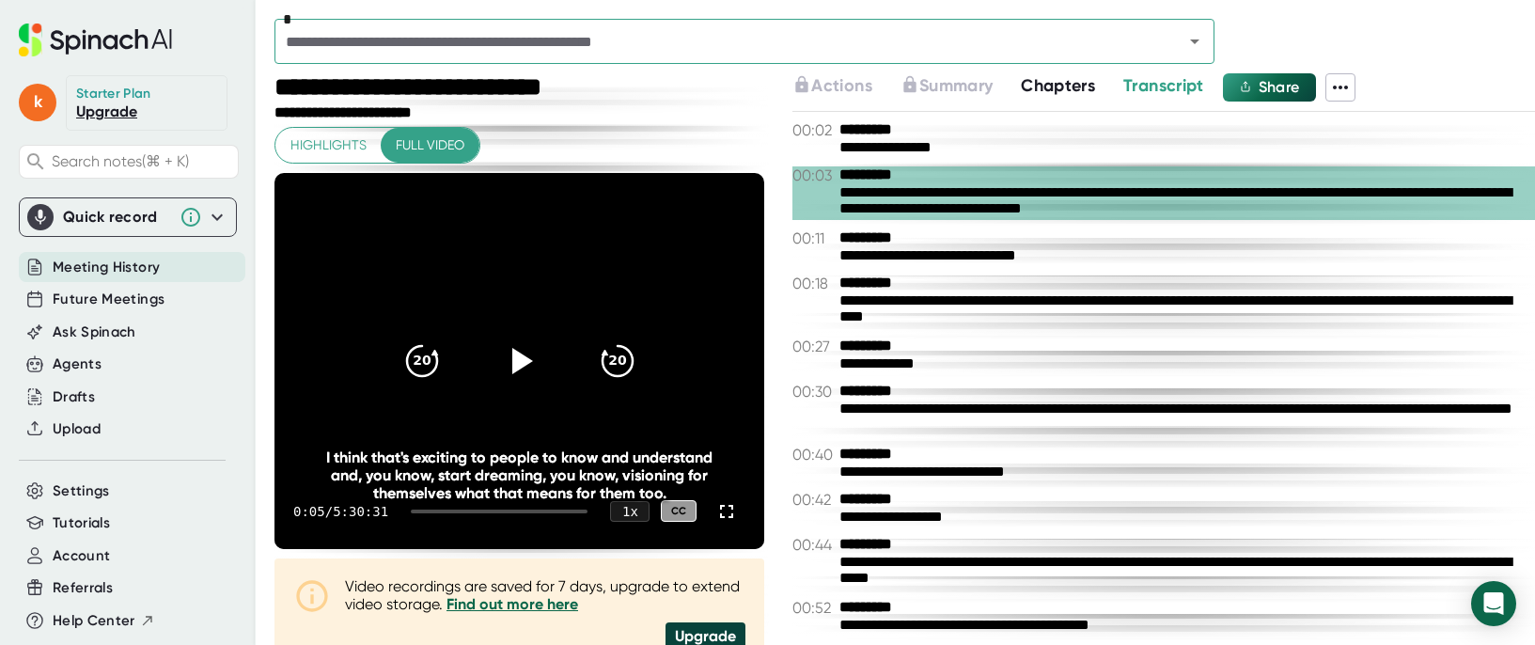
click at [1057, 91] on span "Transcript" at bounding box center [1163, 85] width 81 height 21
click at [1057, 87] on icon at bounding box center [1340, 88] width 15 height 4
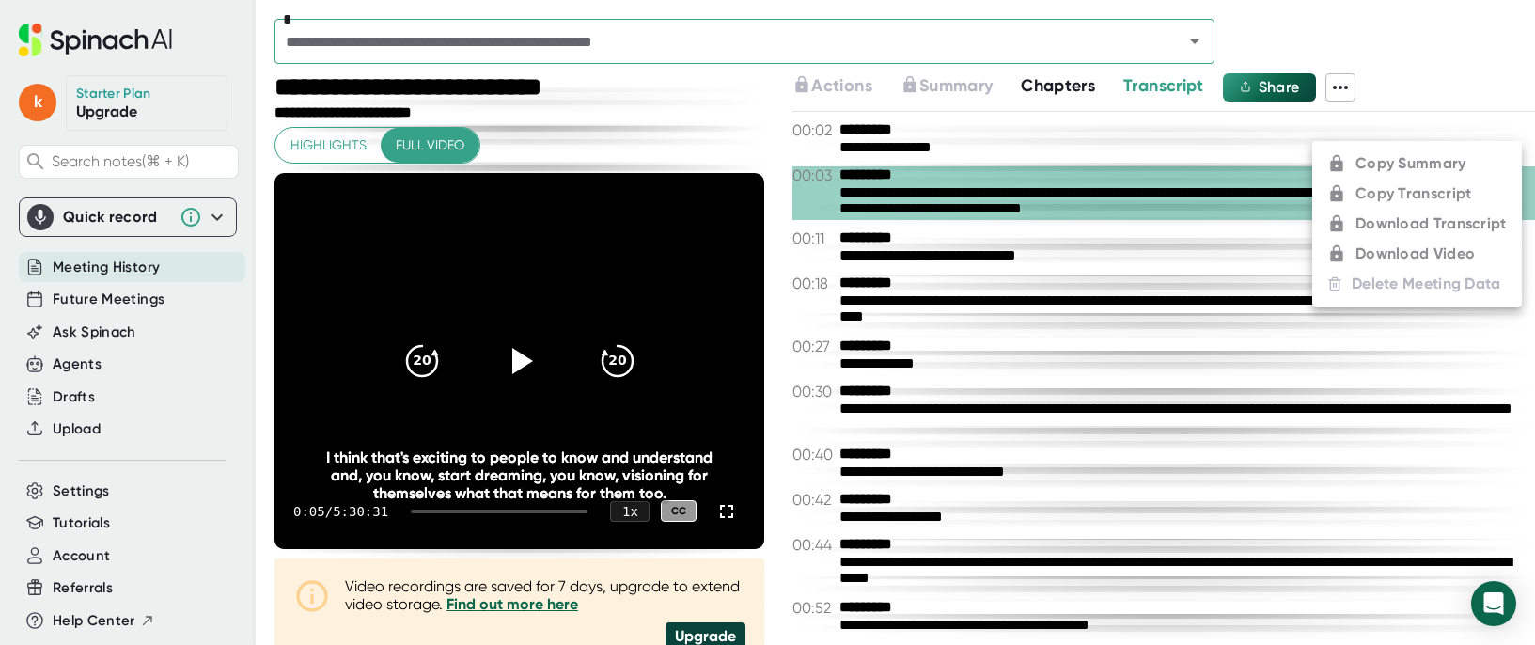
click at [95, 119] on div at bounding box center [767, 322] width 1535 height 645
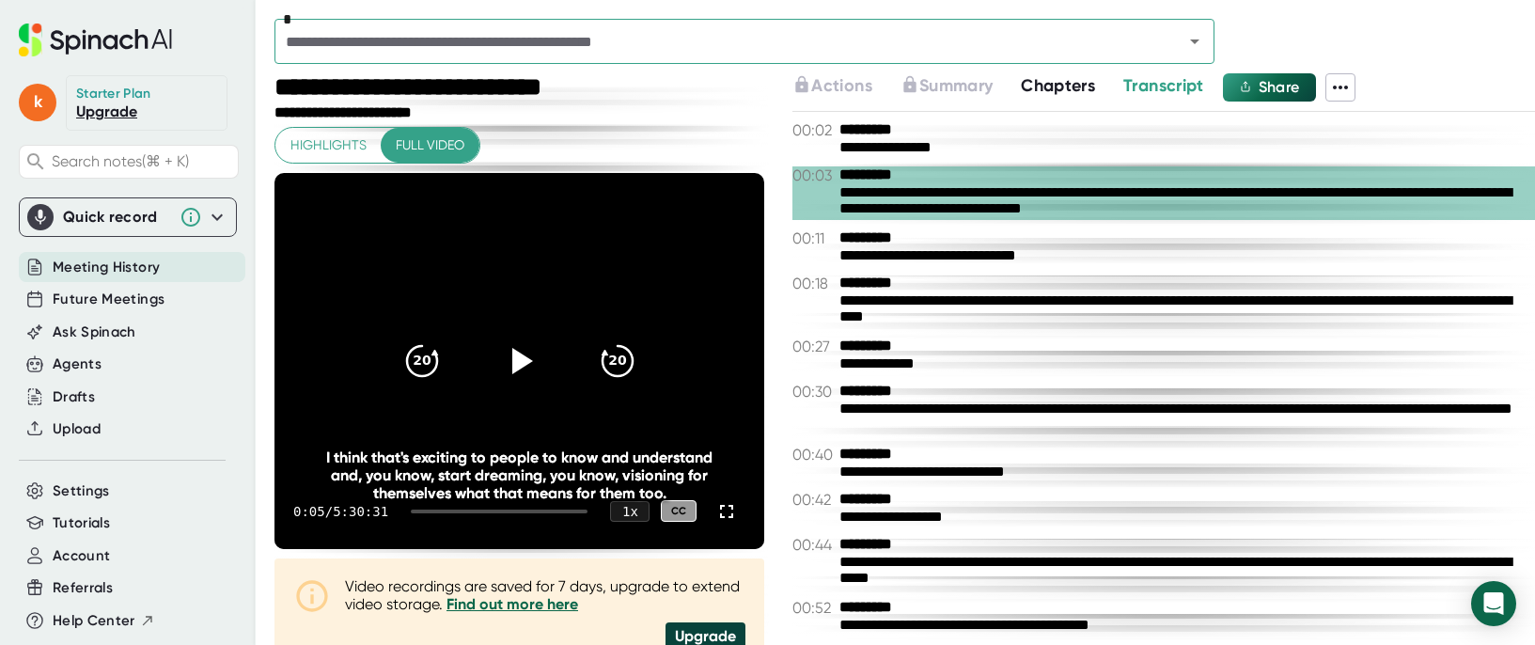
click at [96, 113] on link "Upgrade" at bounding box center [106, 111] width 61 height 18
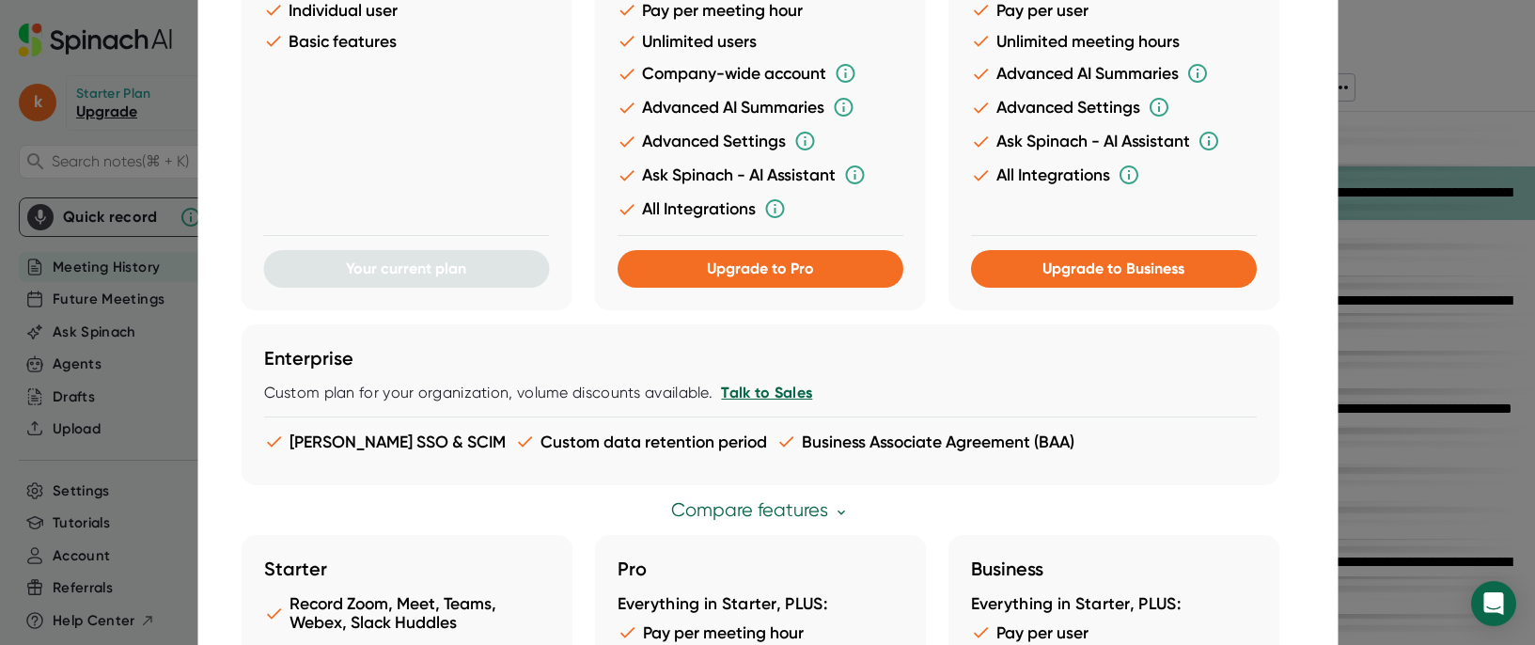
scroll to position [236, 0]
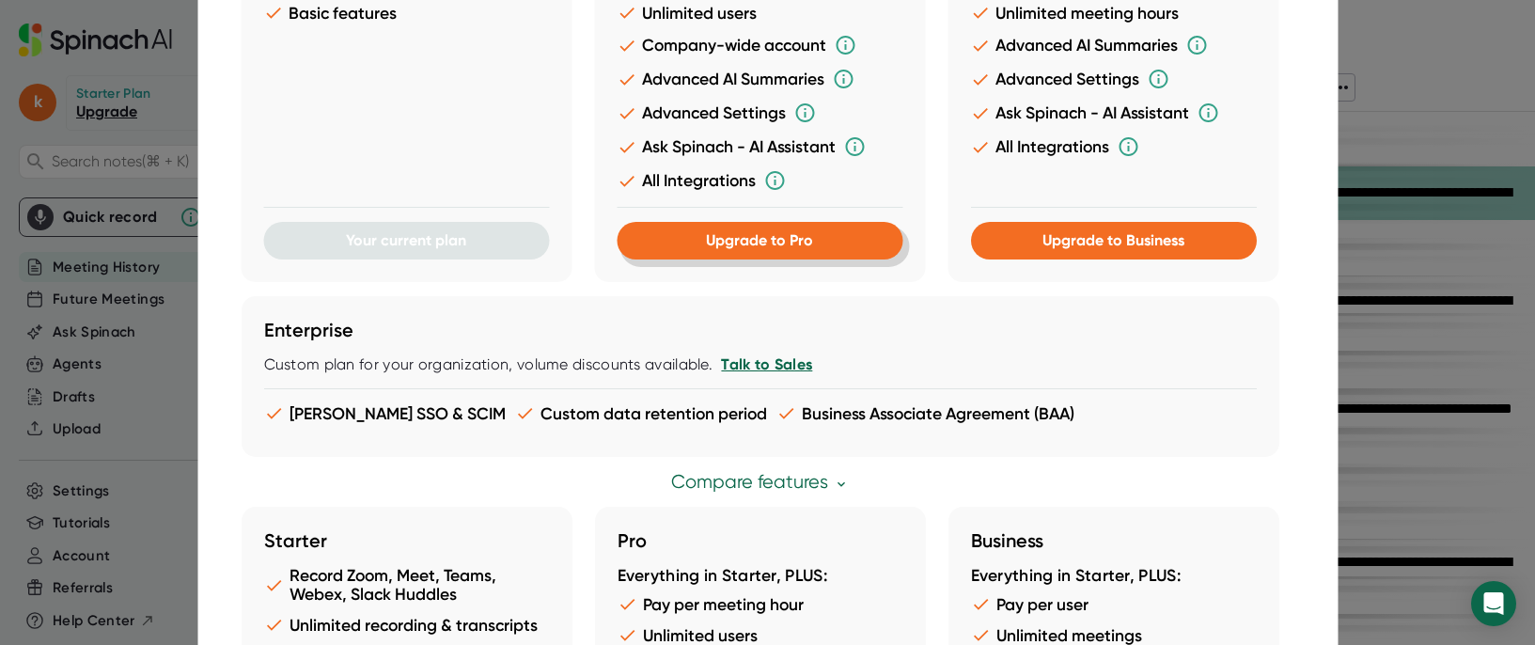
click at [735, 243] on span "Upgrade to Pro" at bounding box center [759, 240] width 107 height 18
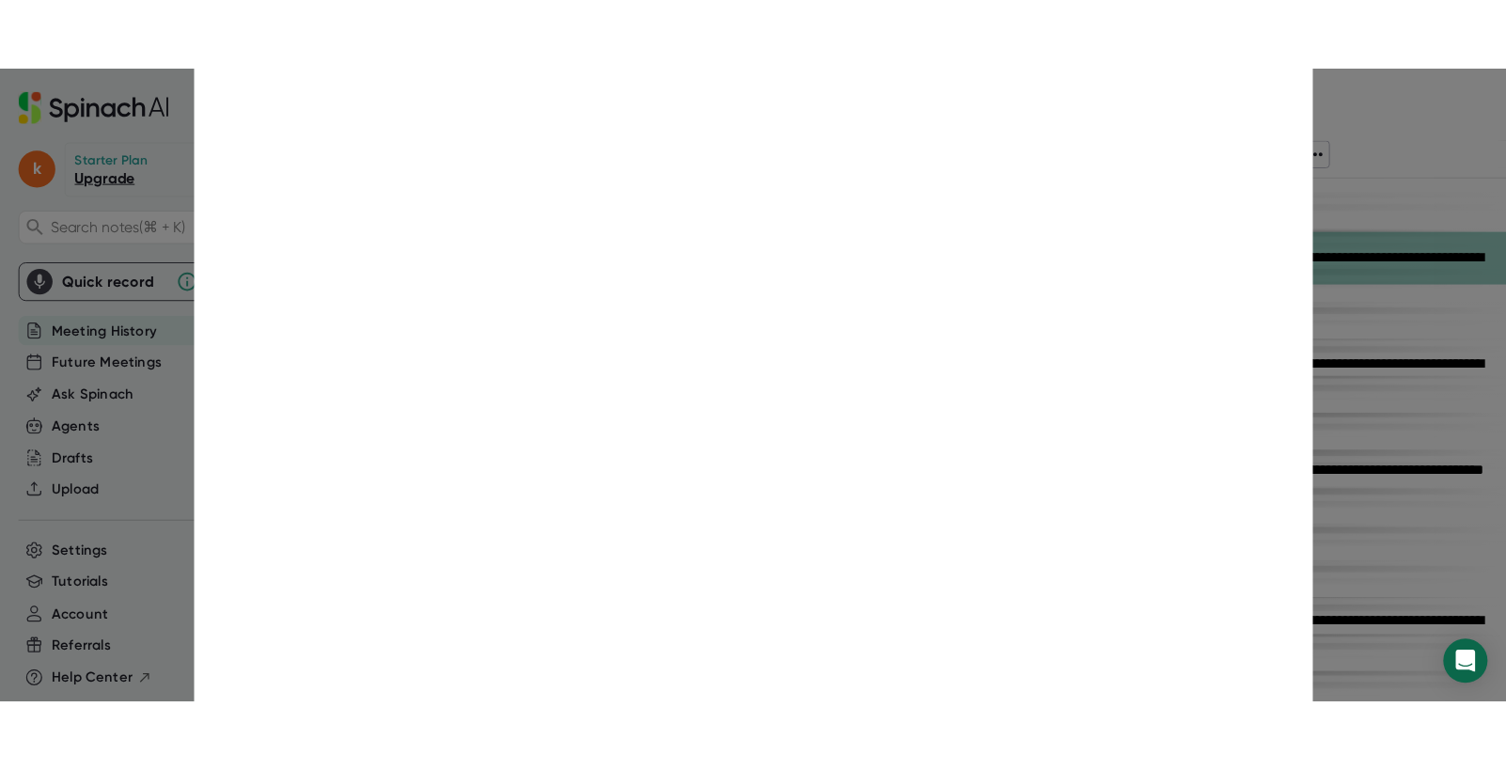
scroll to position [0, 0]
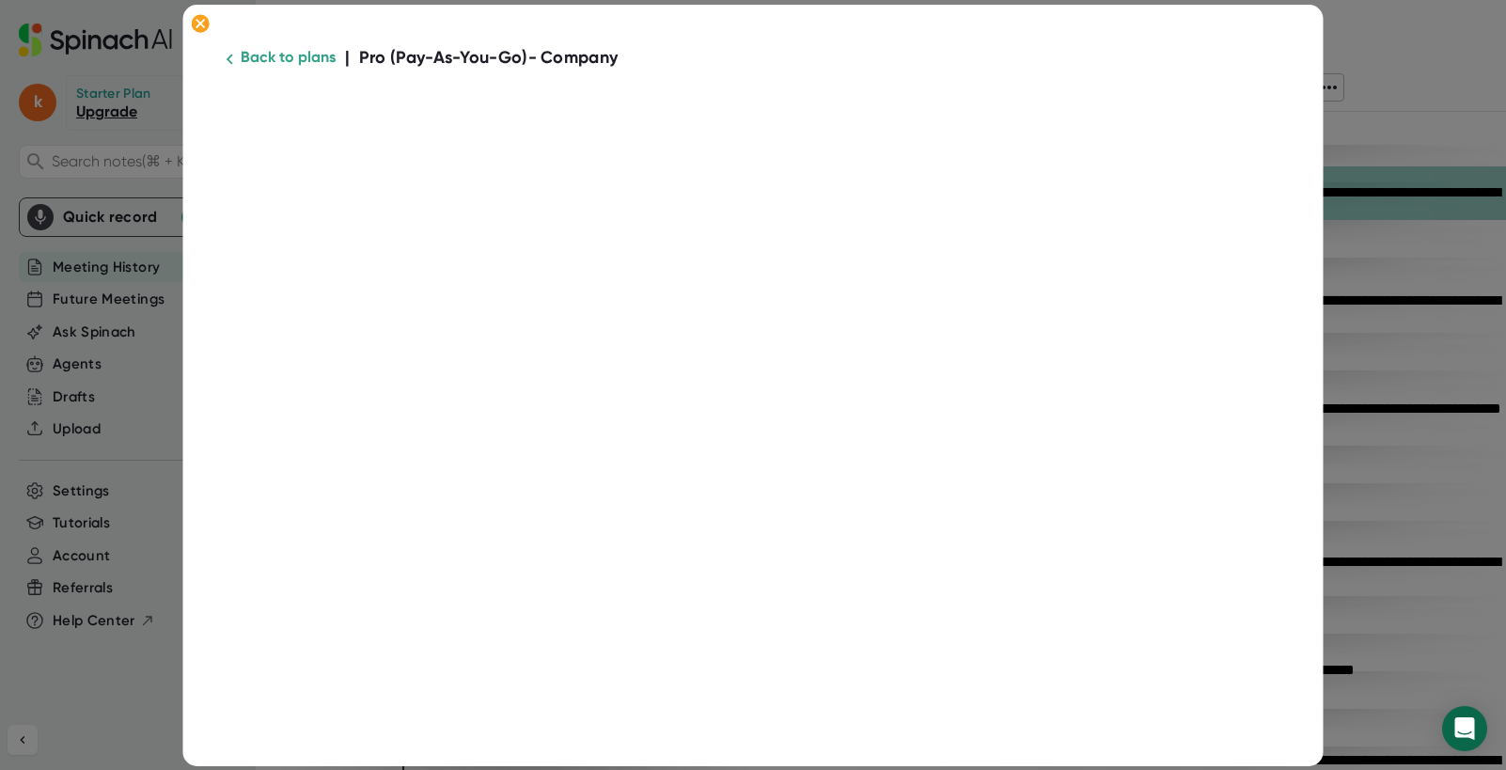
click at [284, 55] on link "Back to plans" at bounding box center [288, 57] width 95 height 18
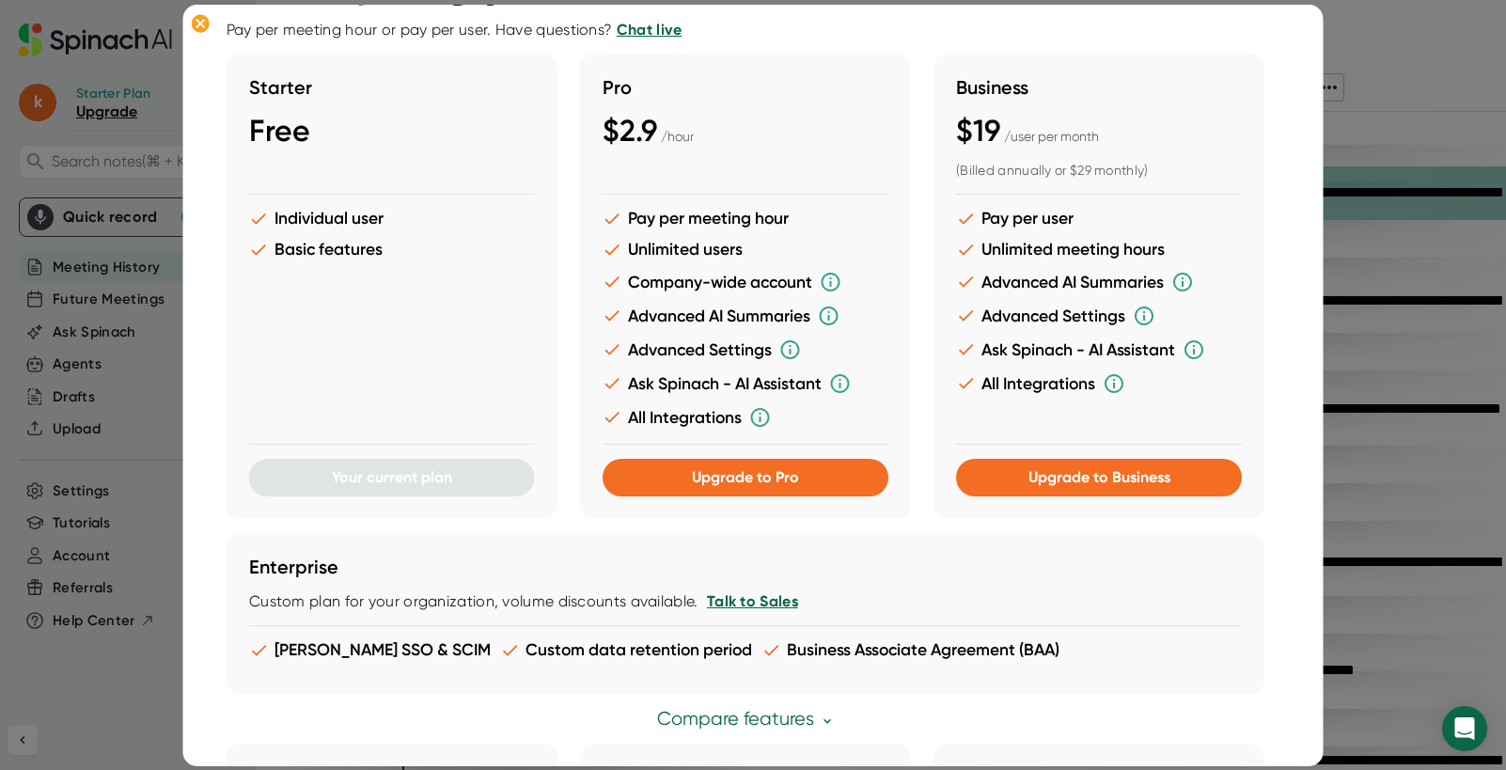
scroll to position [22, 0]
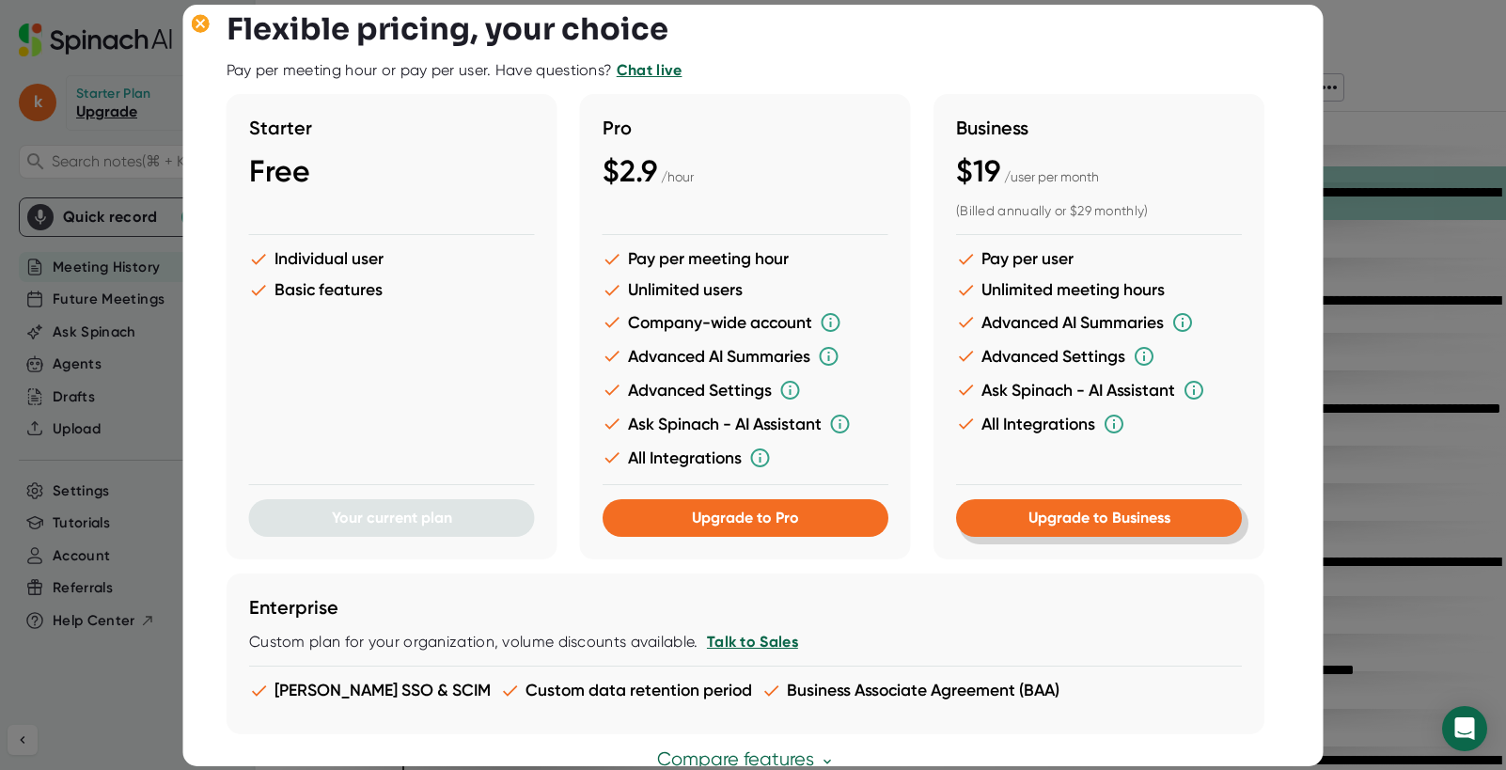
click at [1057, 516] on span "Upgrade to Business" at bounding box center [1098, 518] width 142 height 18
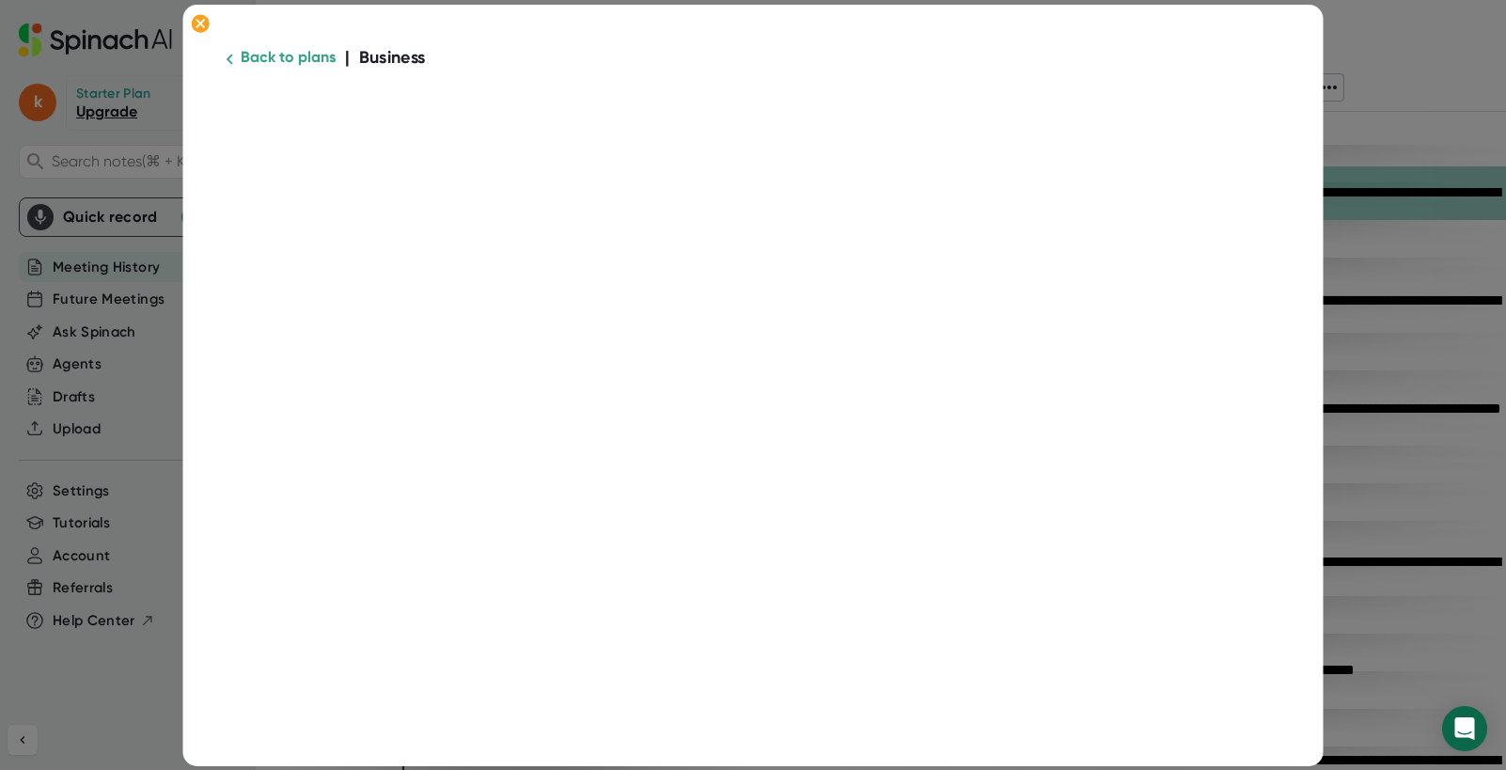
click at [288, 57] on link "Back to plans" at bounding box center [288, 57] width 95 height 18
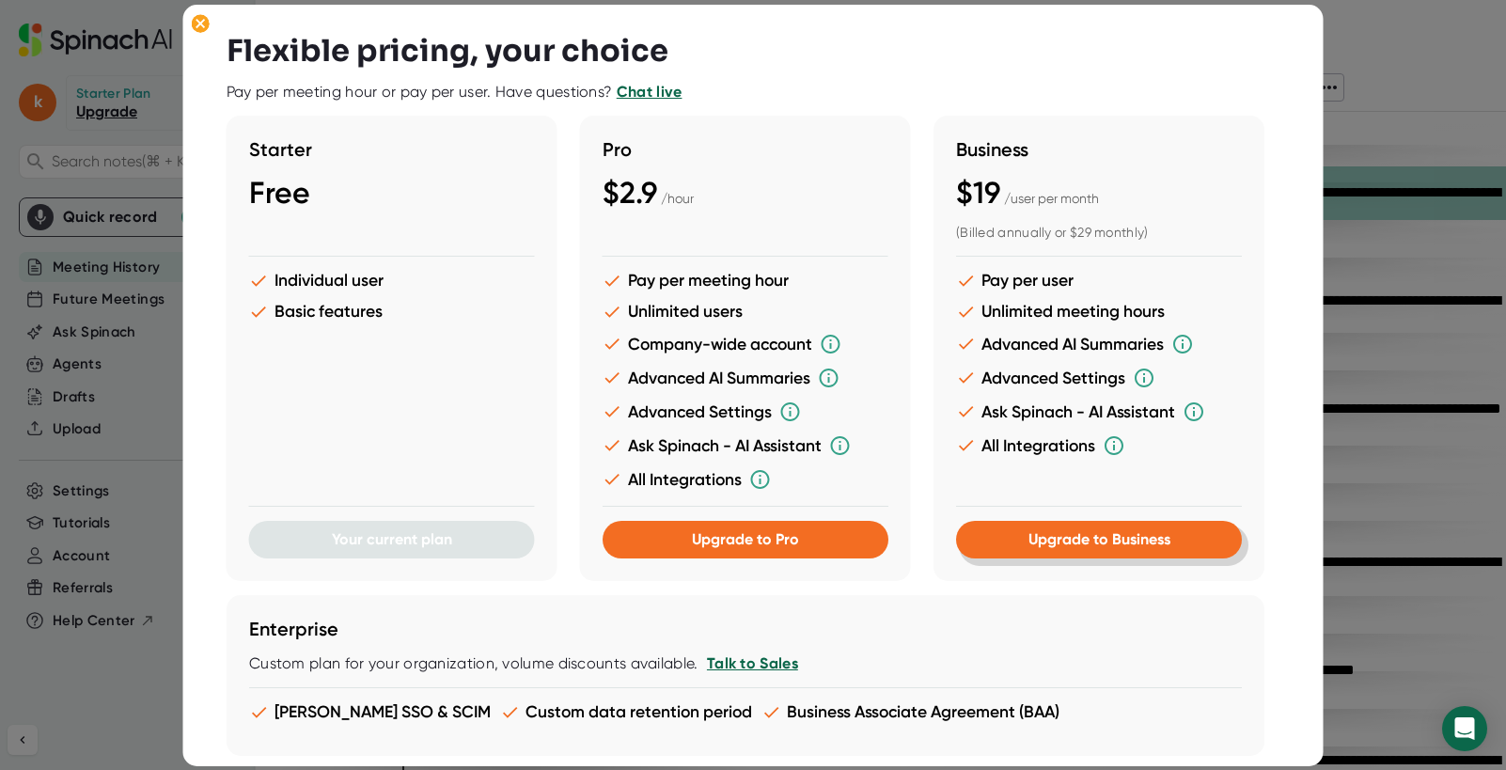
click at [1057, 553] on button "Upgrade to Business" at bounding box center [1099, 540] width 286 height 38
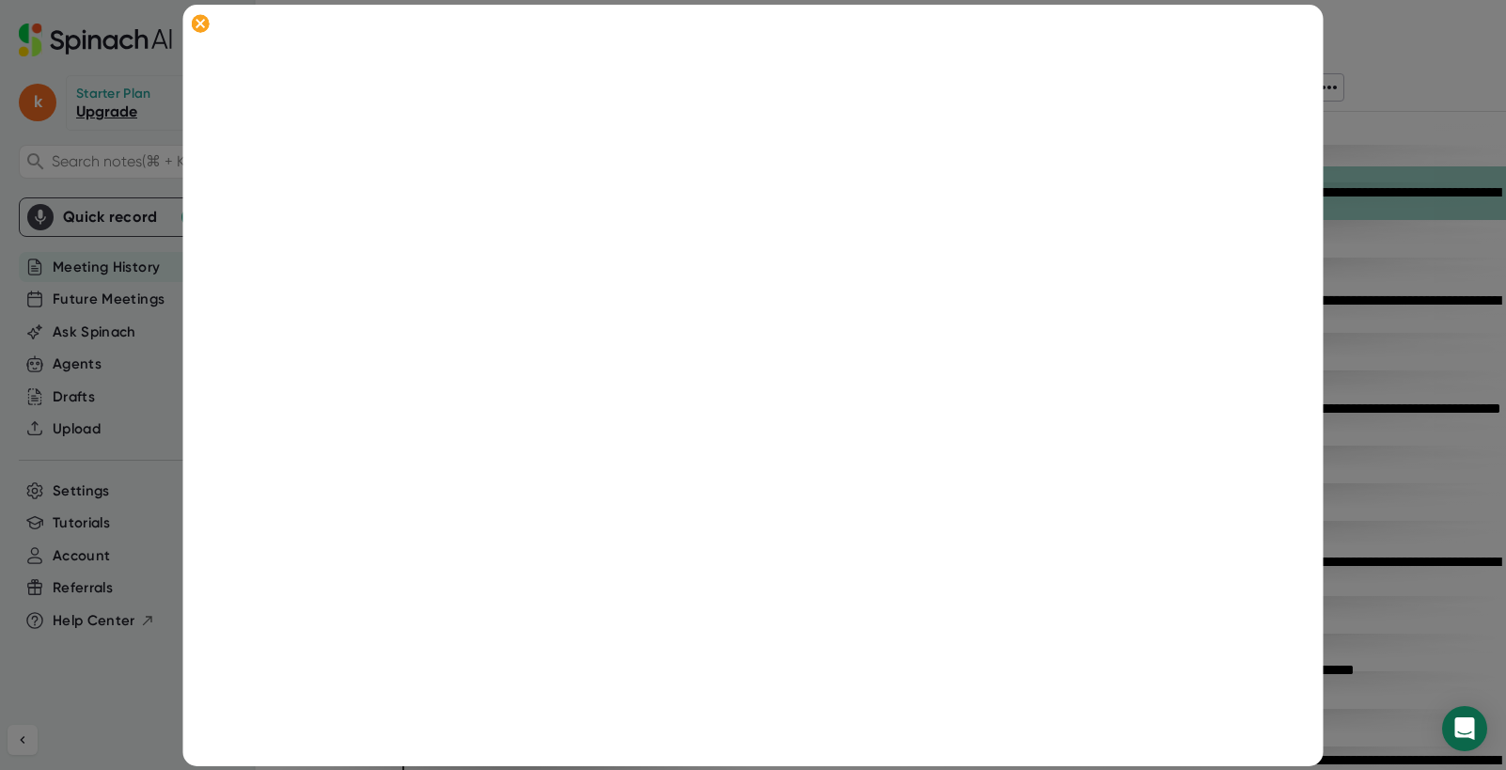
scroll to position [344, 0]
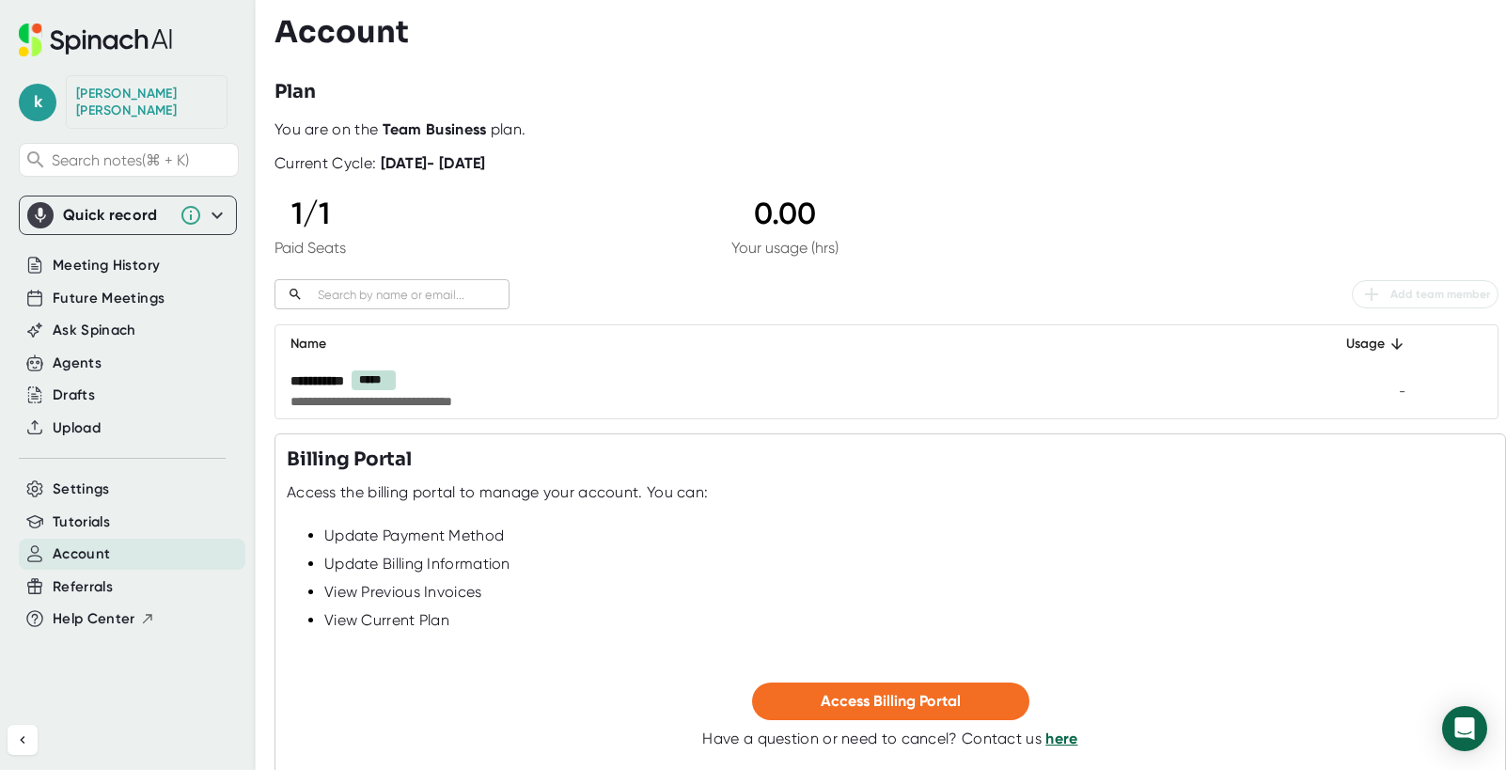
scroll to position [58, 0]
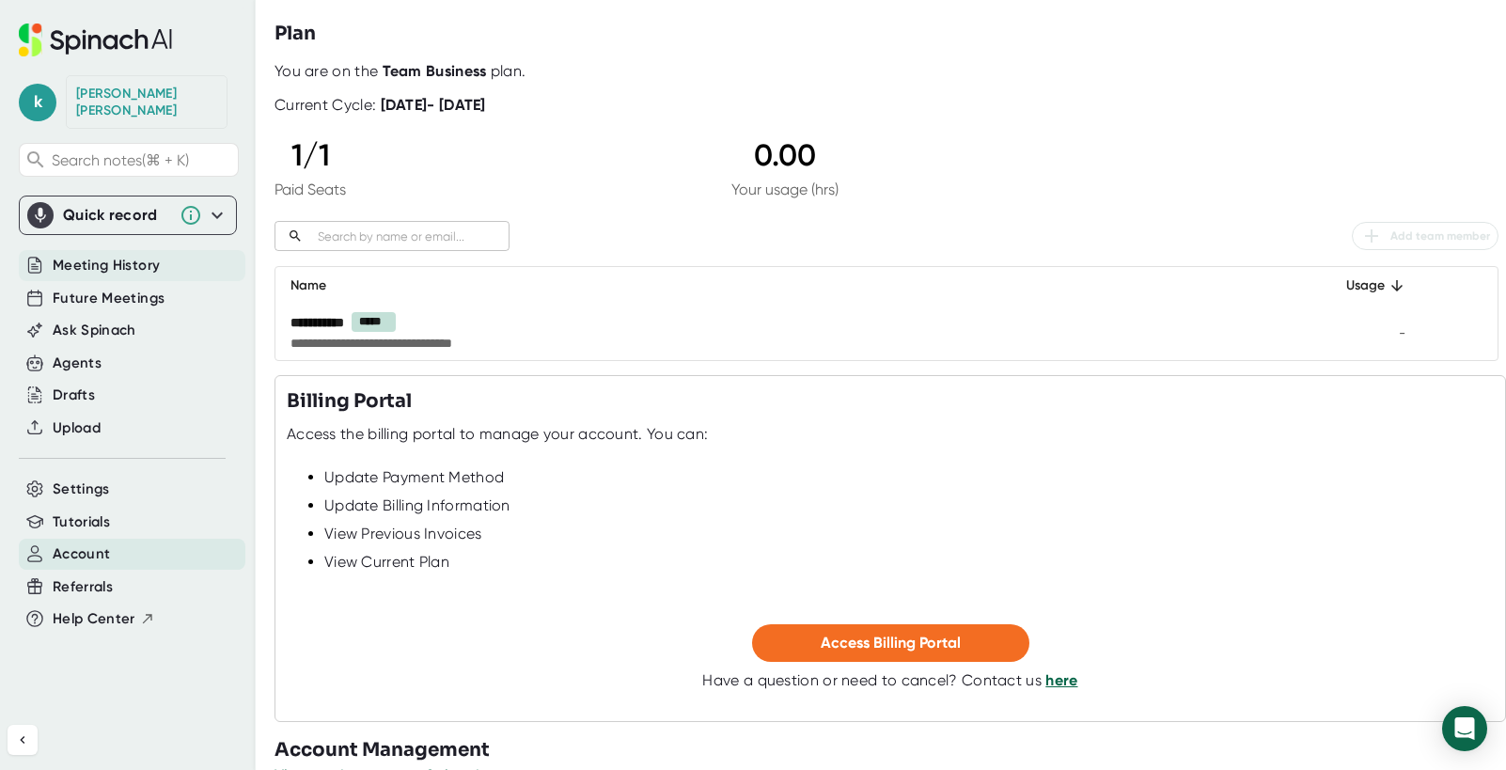
click at [119, 255] on span "Meeting History" at bounding box center [106, 266] width 107 height 22
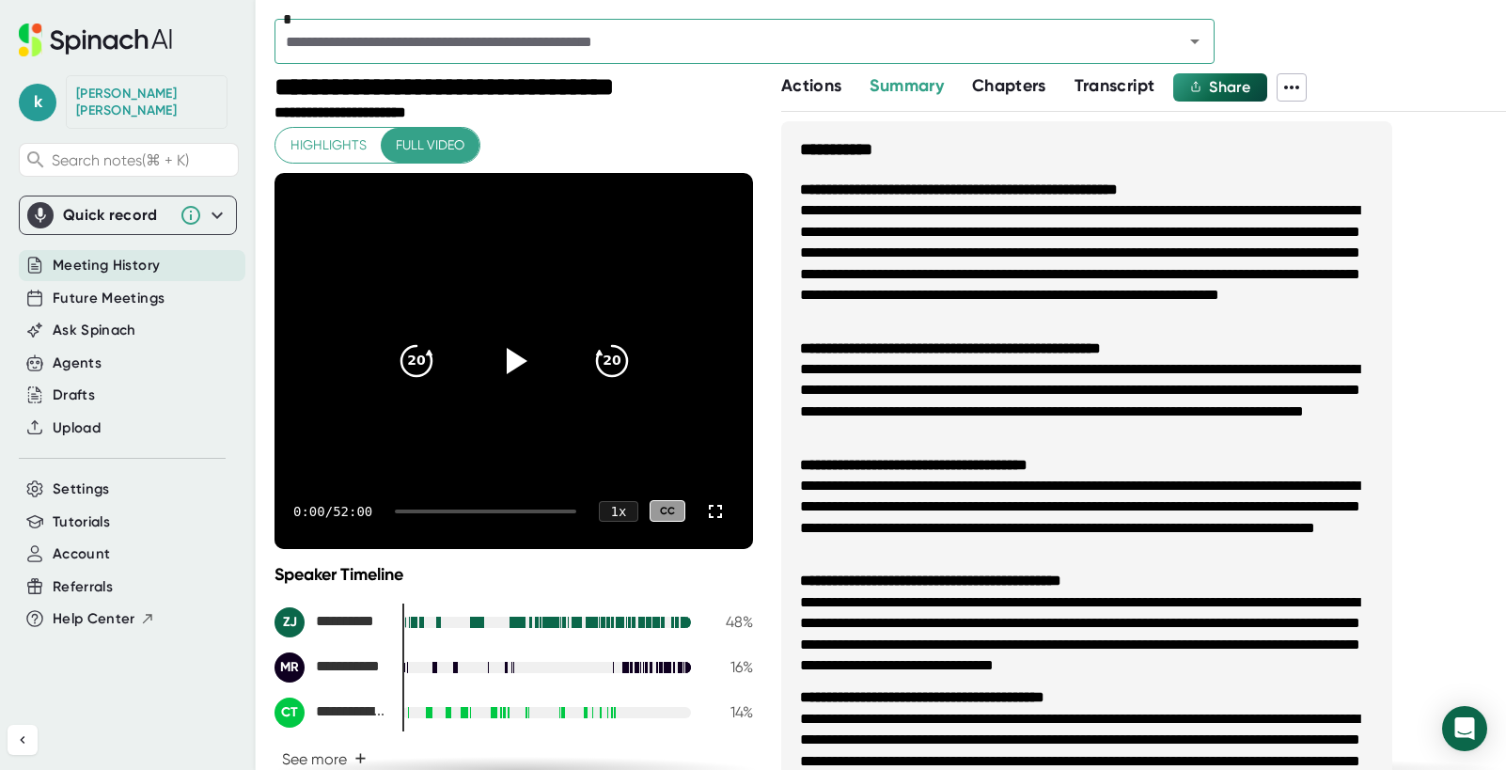
click at [98, 257] on span "Meeting History" at bounding box center [106, 266] width 107 height 22
click at [1303, 86] on icon at bounding box center [1291, 87] width 23 height 23
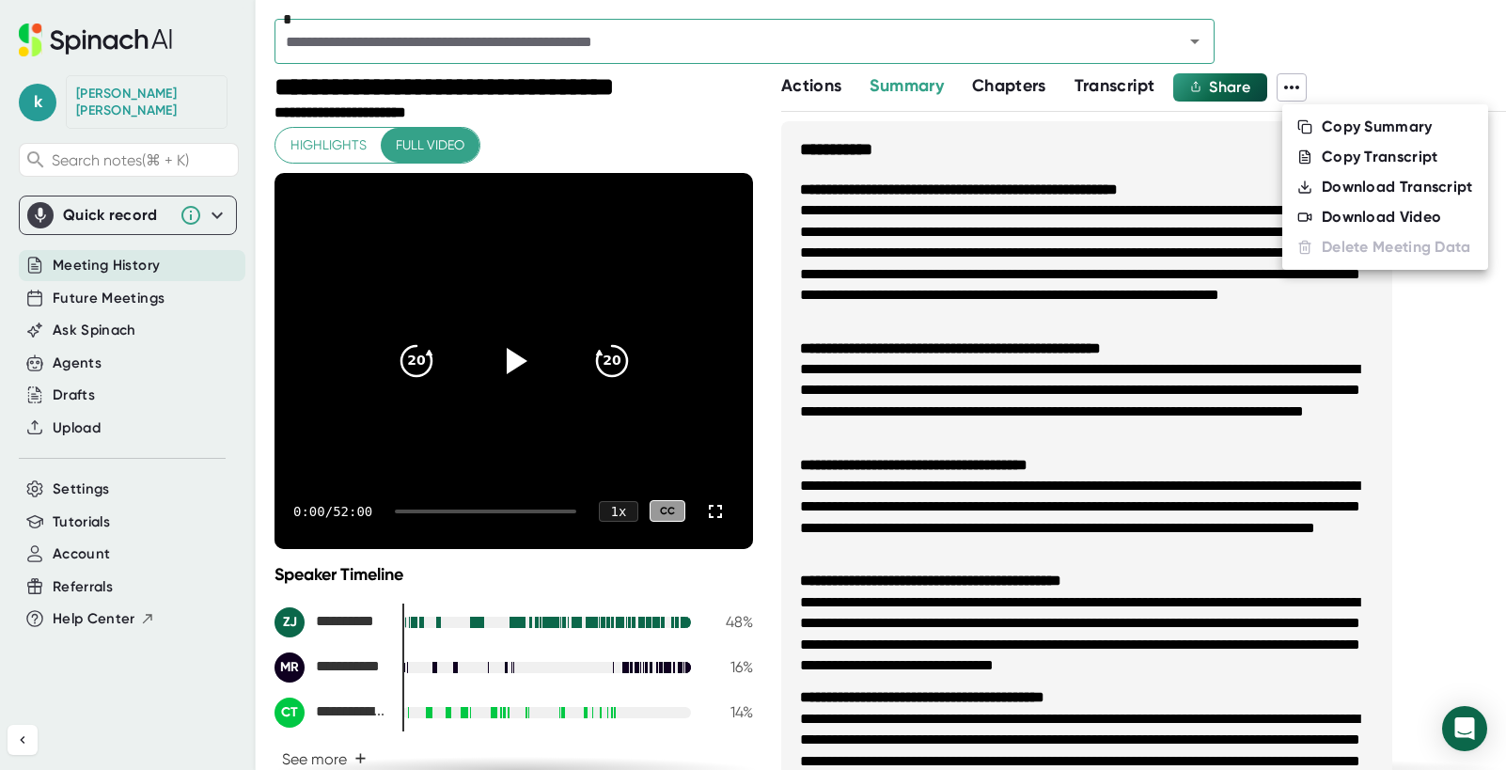
click at [1306, 86] on div at bounding box center [753, 385] width 1506 height 770
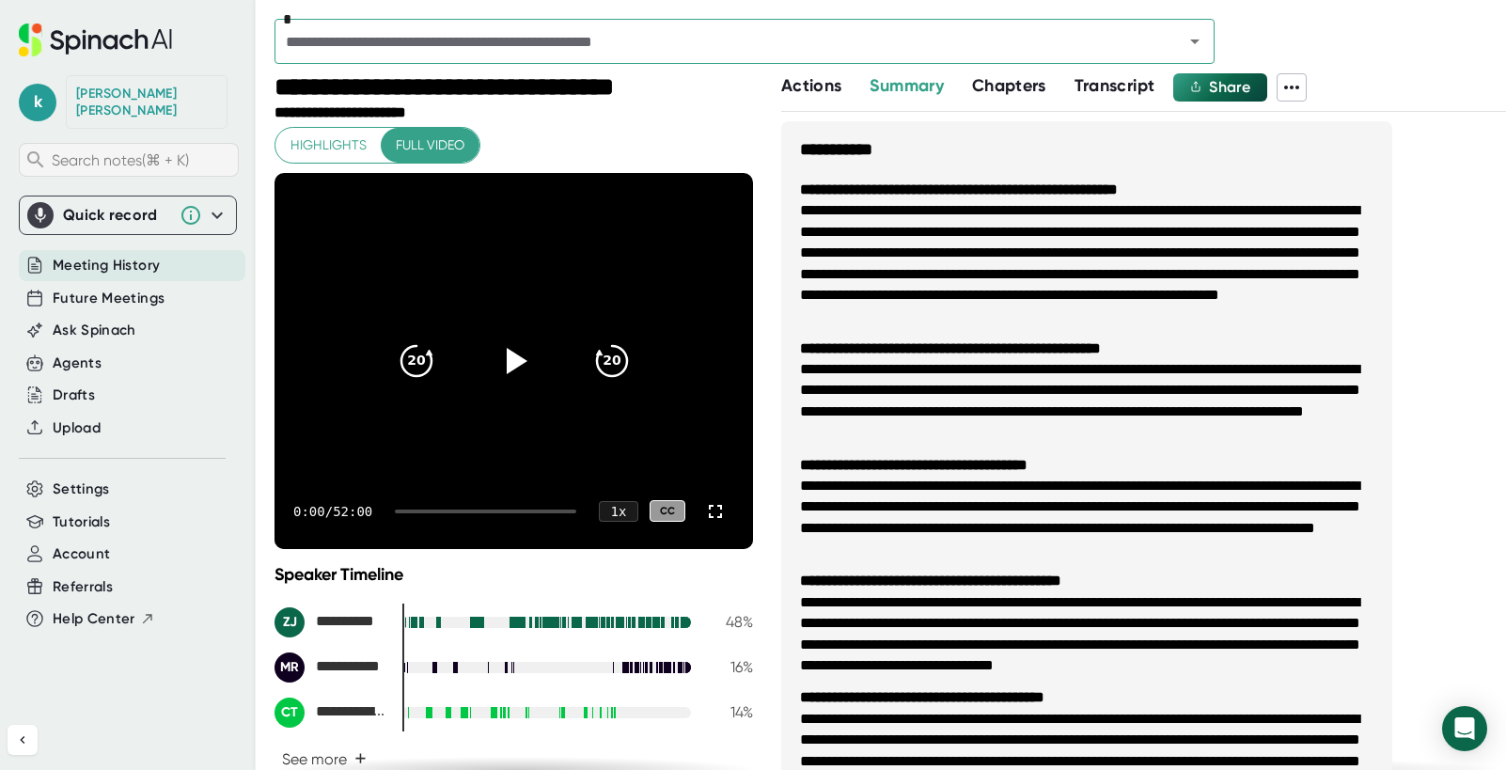
click at [81, 151] on span "Search notes (⌘ + K)" at bounding box center [142, 160] width 181 height 18
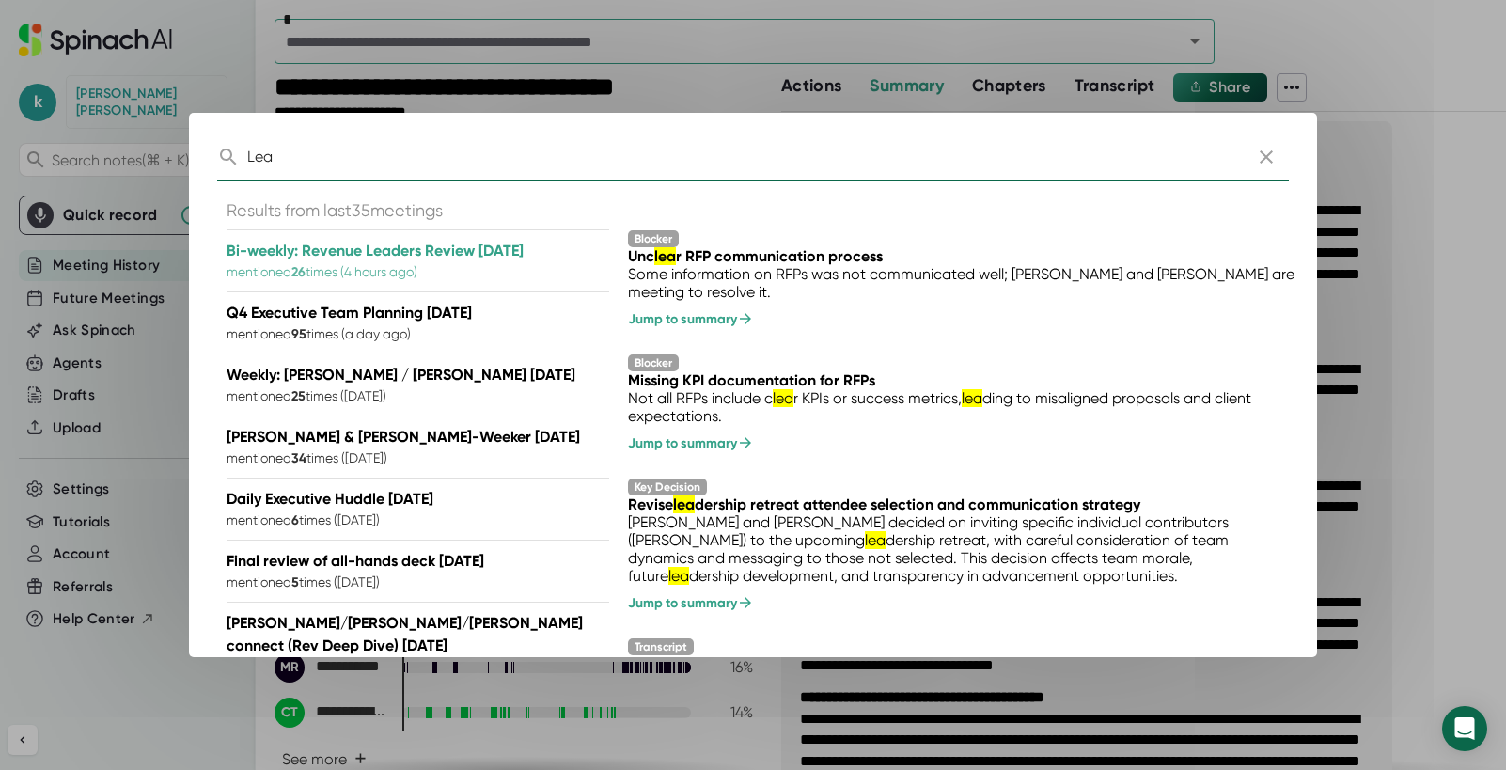
type input "Lea"
click at [405, 315] on p "Q4 Executive Team Planning [DATE]" at bounding box center [349, 313] width 245 height 23
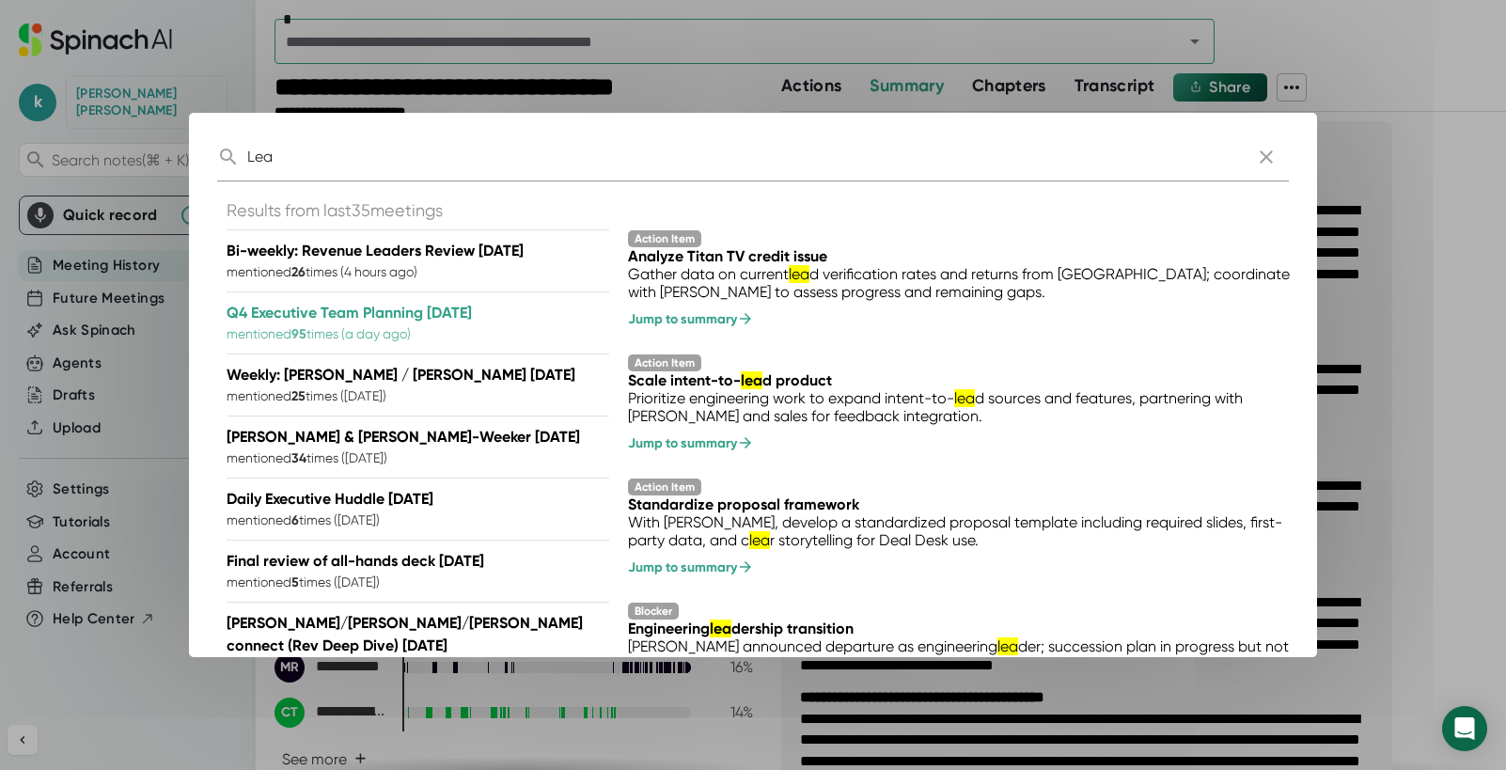
click at [398, 314] on p "Q4 Executive Team Planning [DATE]" at bounding box center [349, 313] width 245 height 23
click at [460, 330] on p "mentioned 95 times ( a day ago )" at bounding box center [349, 334] width 245 height 20
click at [684, 314] on div "Jump to summary" at bounding box center [963, 318] width 670 height 17
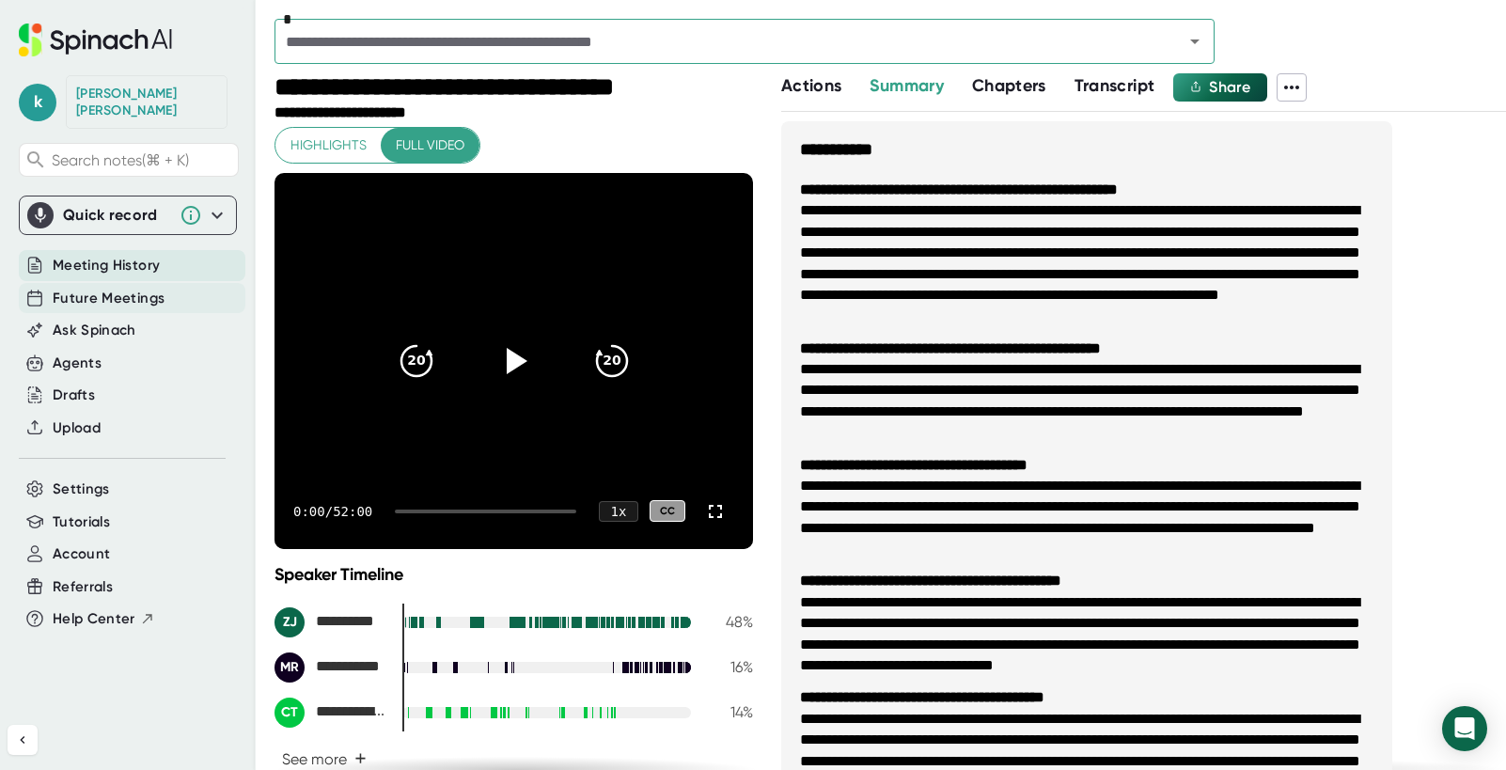
click at [114, 288] on span "Future Meetings" at bounding box center [109, 299] width 112 height 22
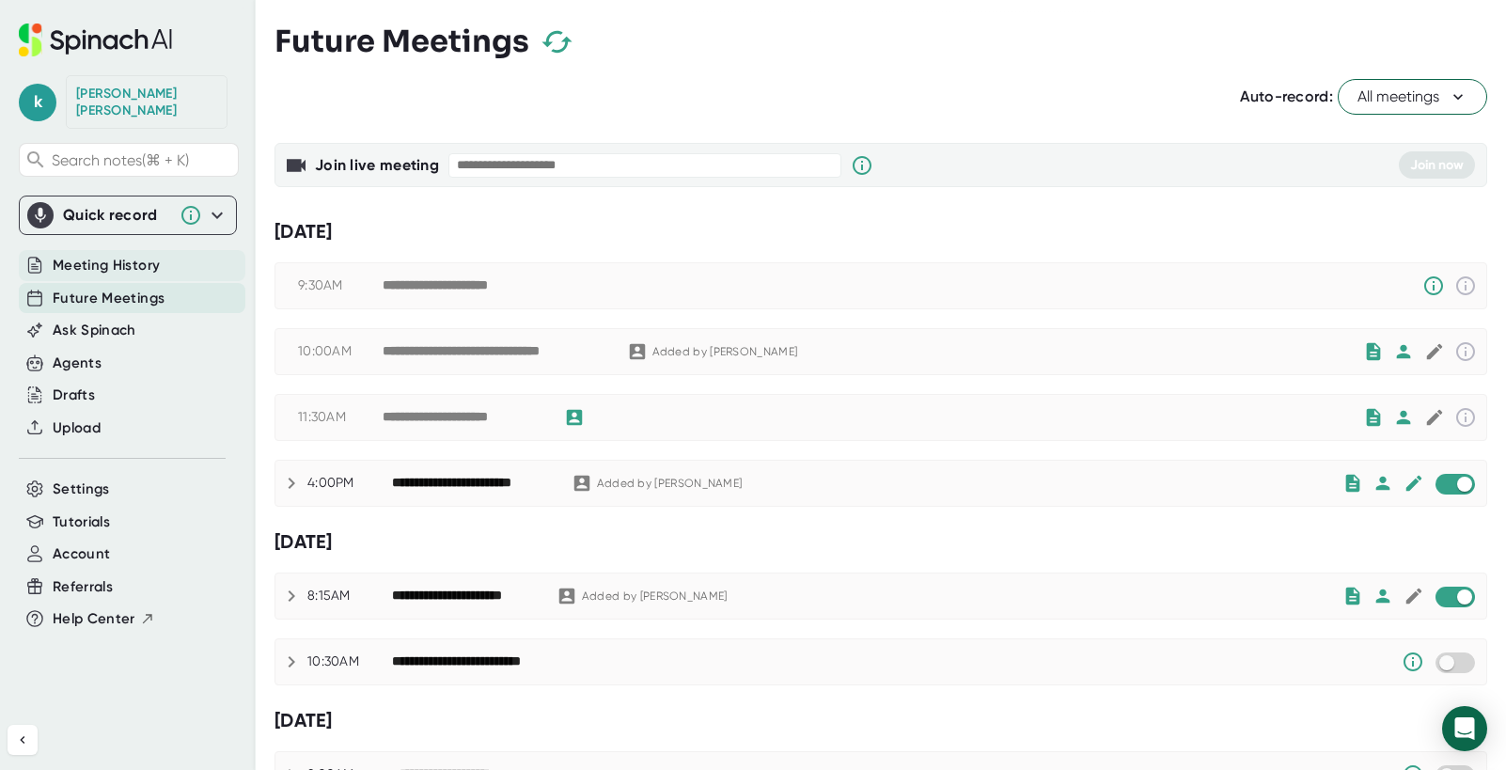
click at [116, 255] on span "Meeting History" at bounding box center [106, 266] width 107 height 22
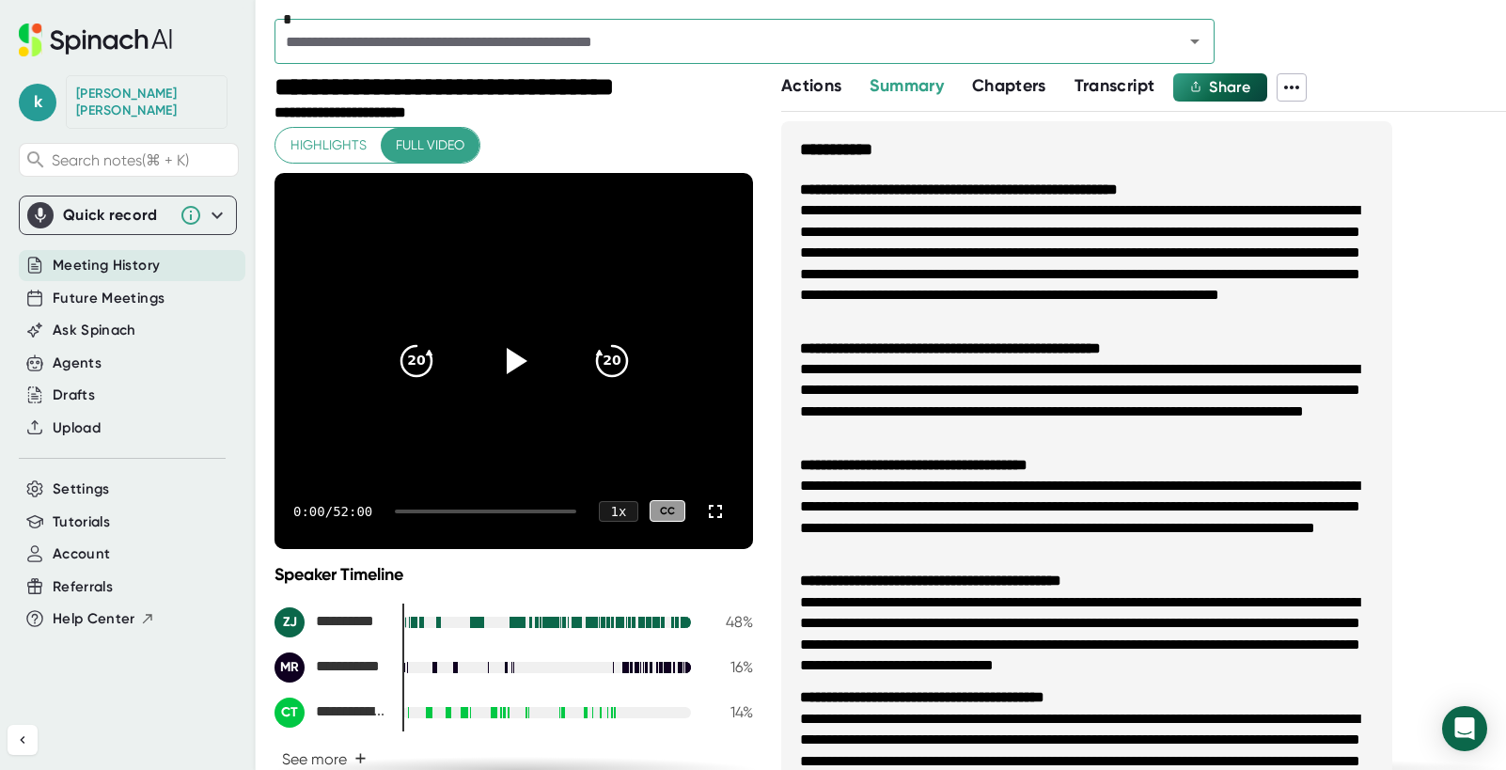
click at [346, 41] on input "text" at bounding box center [716, 41] width 873 height 26
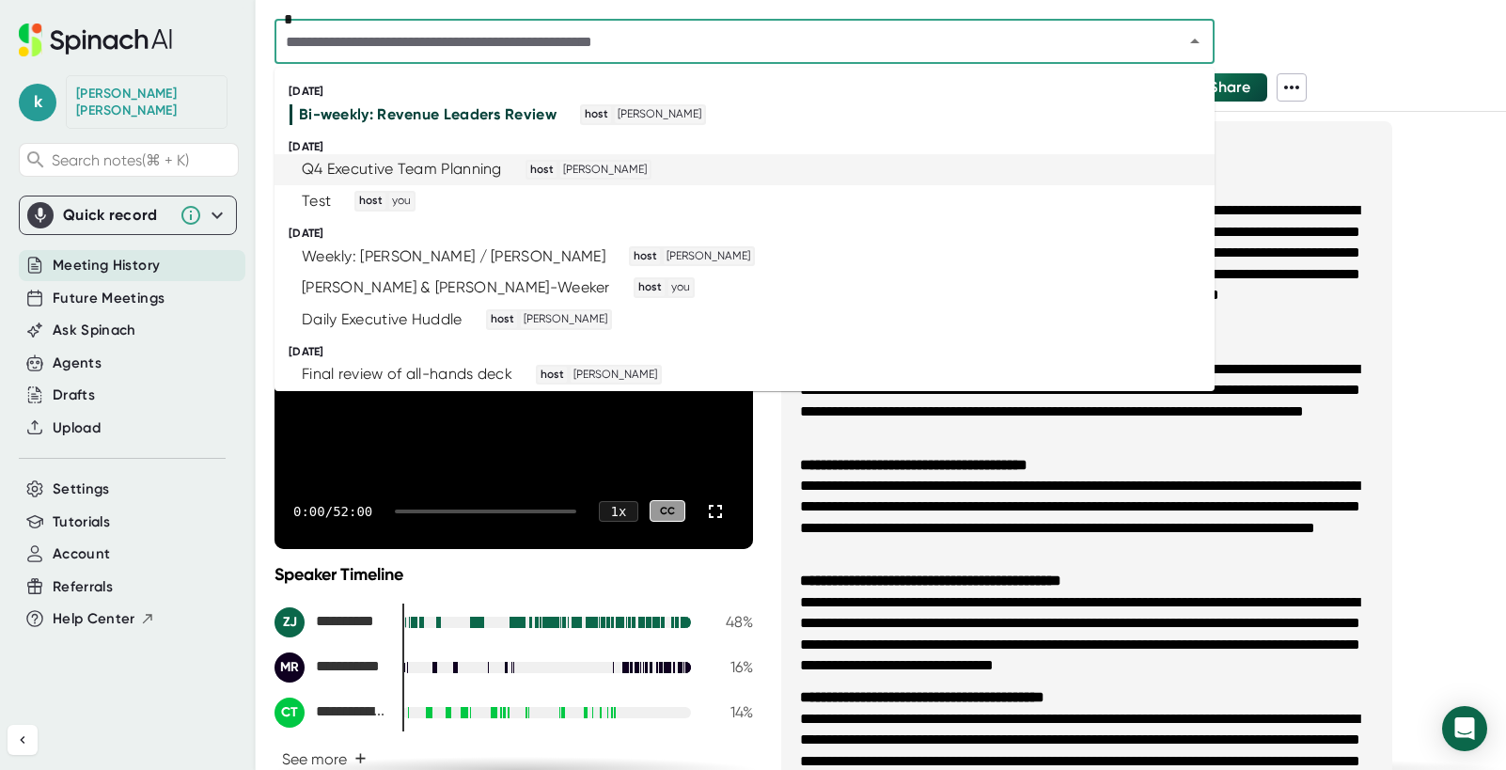
click at [455, 166] on div "Q4 Executive Team Planning" at bounding box center [402, 169] width 200 height 19
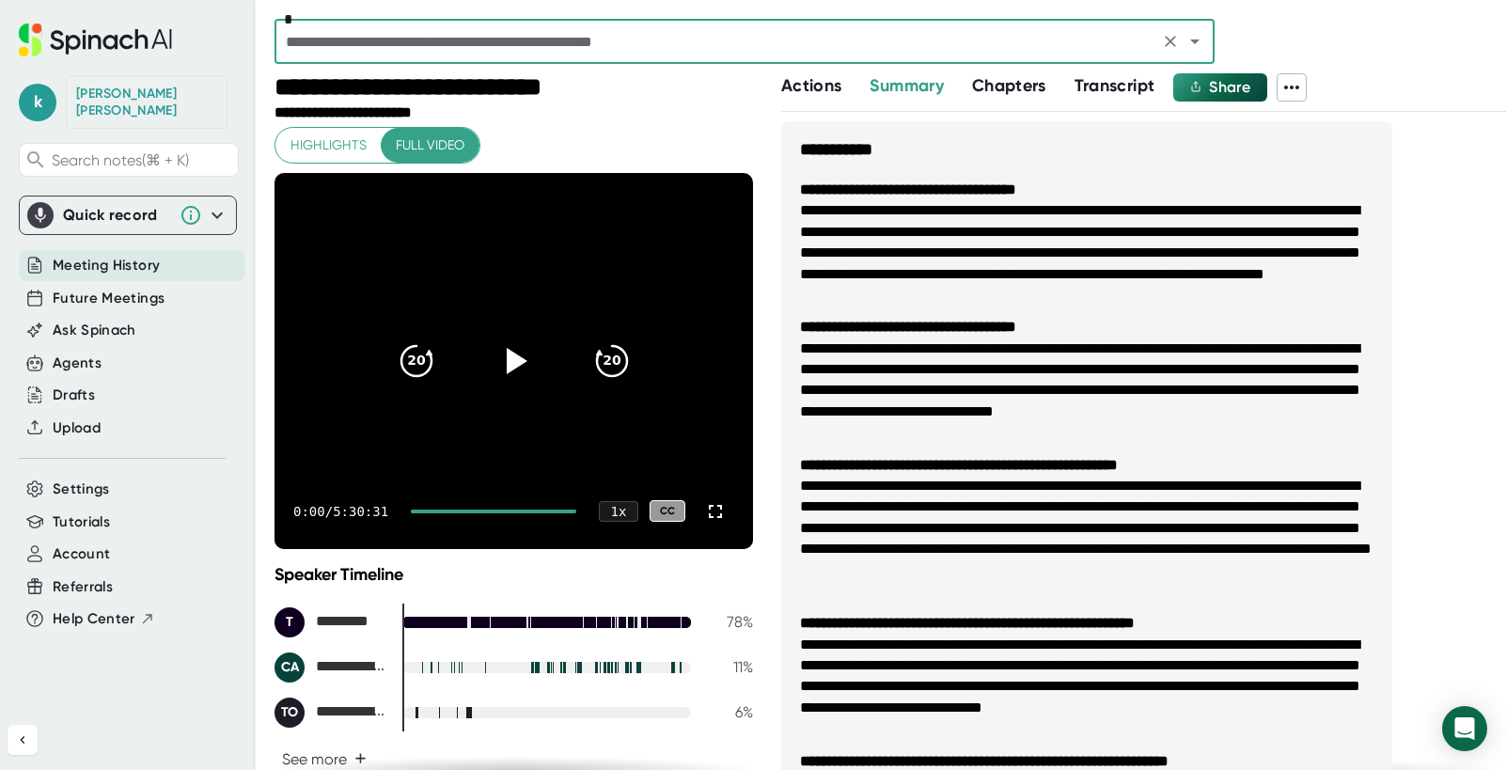
click at [1121, 84] on span "Transcript" at bounding box center [1114, 85] width 81 height 21
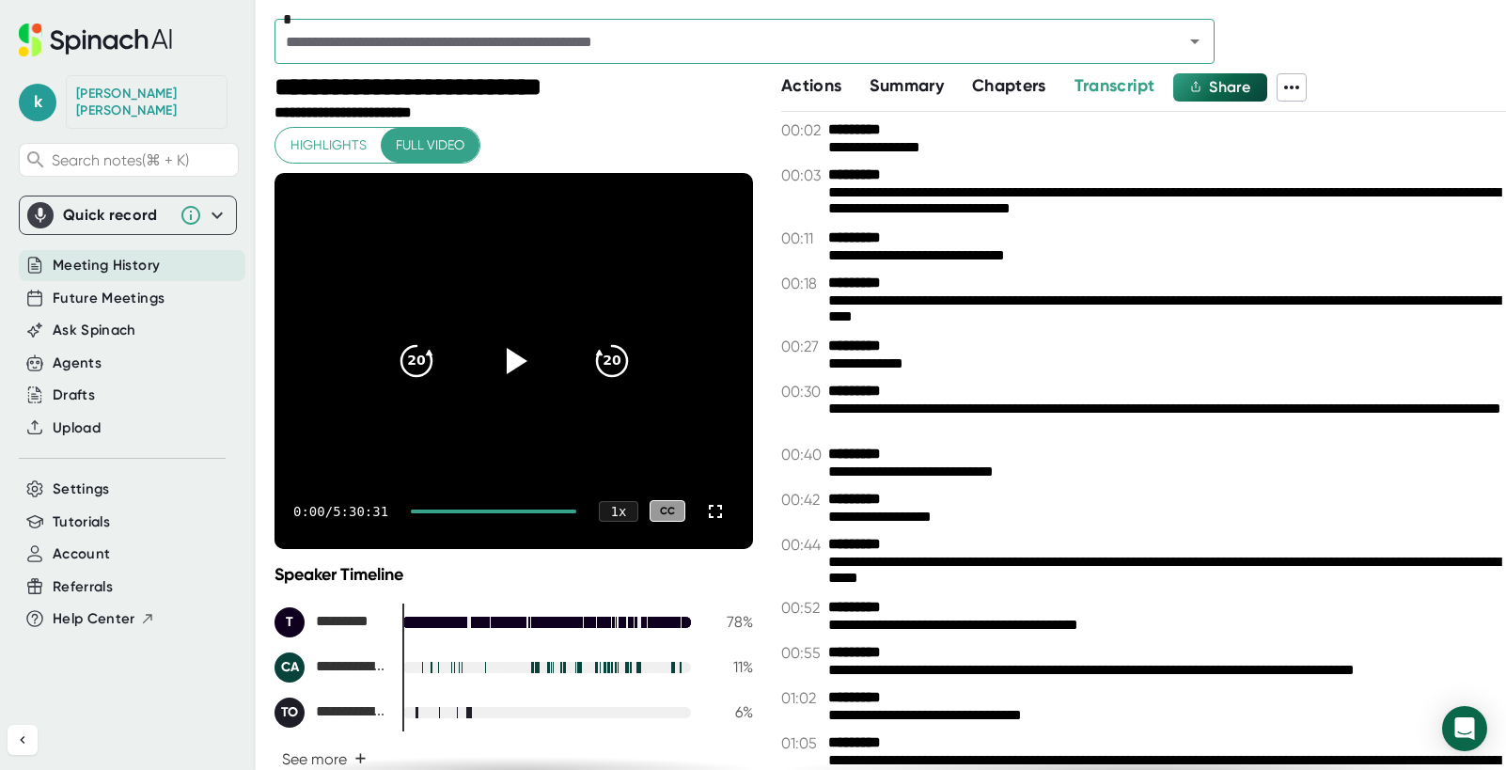
click at [1290, 82] on icon at bounding box center [1291, 87] width 23 height 23
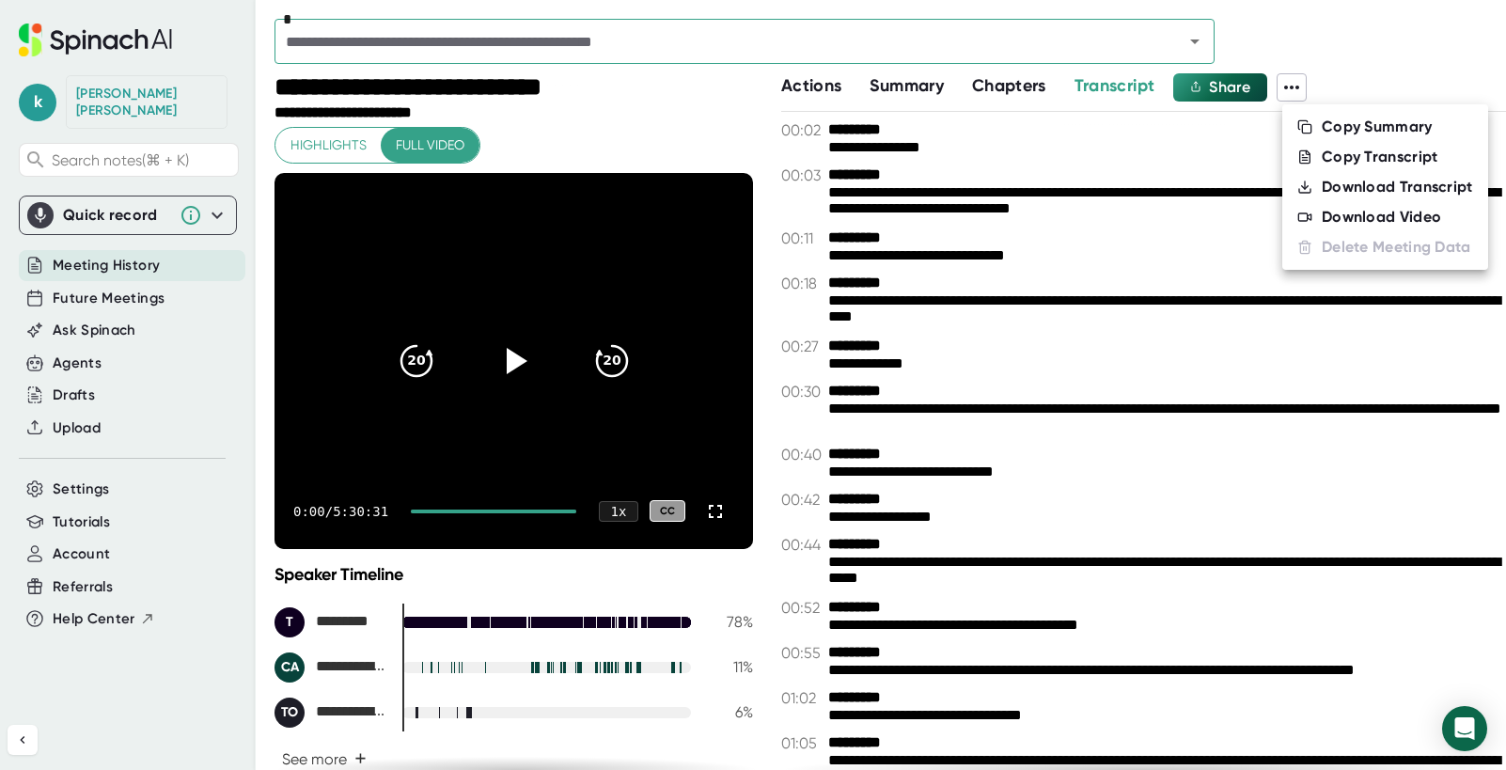
click at [1357, 181] on div "Download Transcript" at bounding box center [1397, 187] width 151 height 19
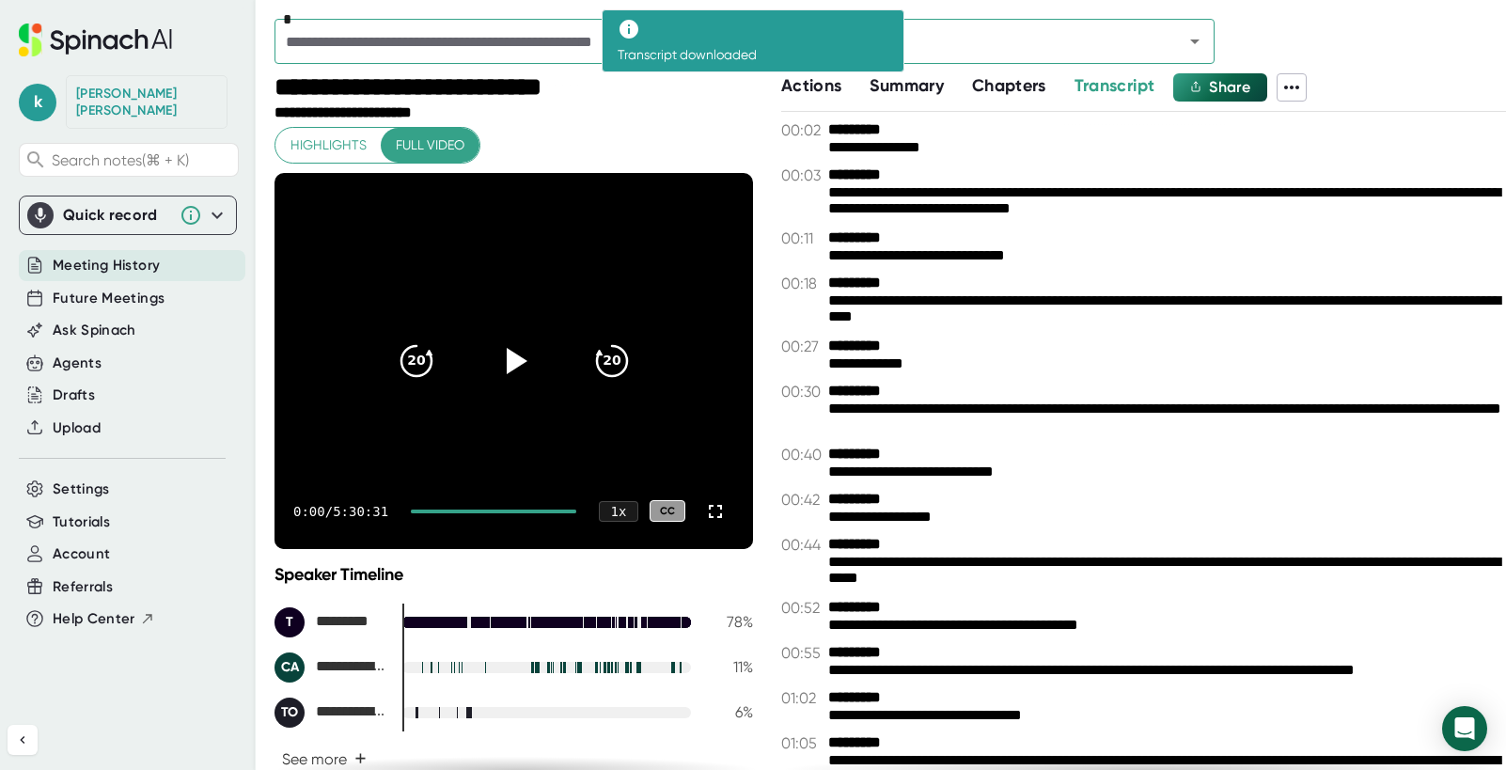
click at [1296, 86] on icon at bounding box center [1291, 88] width 15 height 4
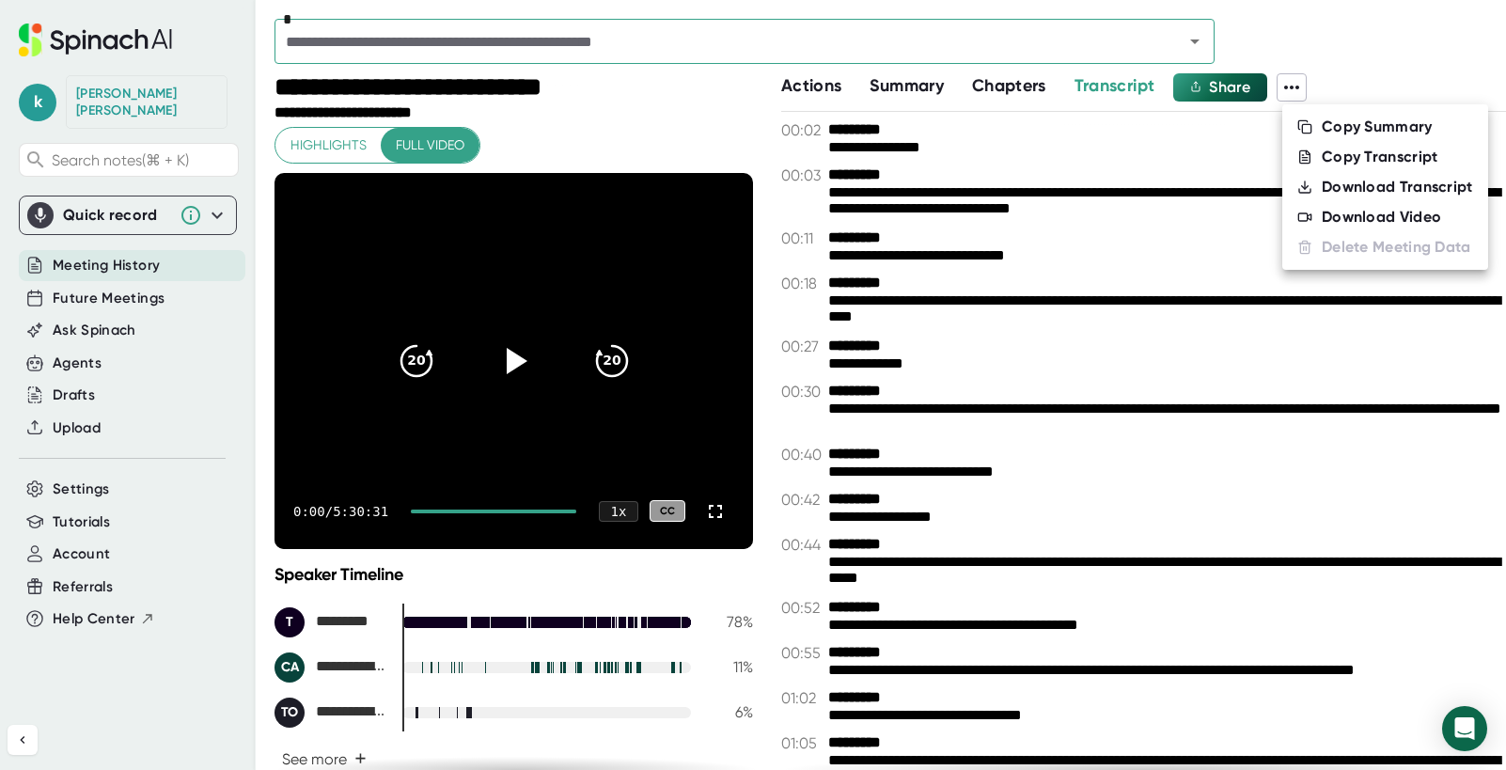
click at [1363, 221] on div "Download Video" at bounding box center [1381, 217] width 119 height 19
